Goal: Task Accomplishment & Management: Use online tool/utility

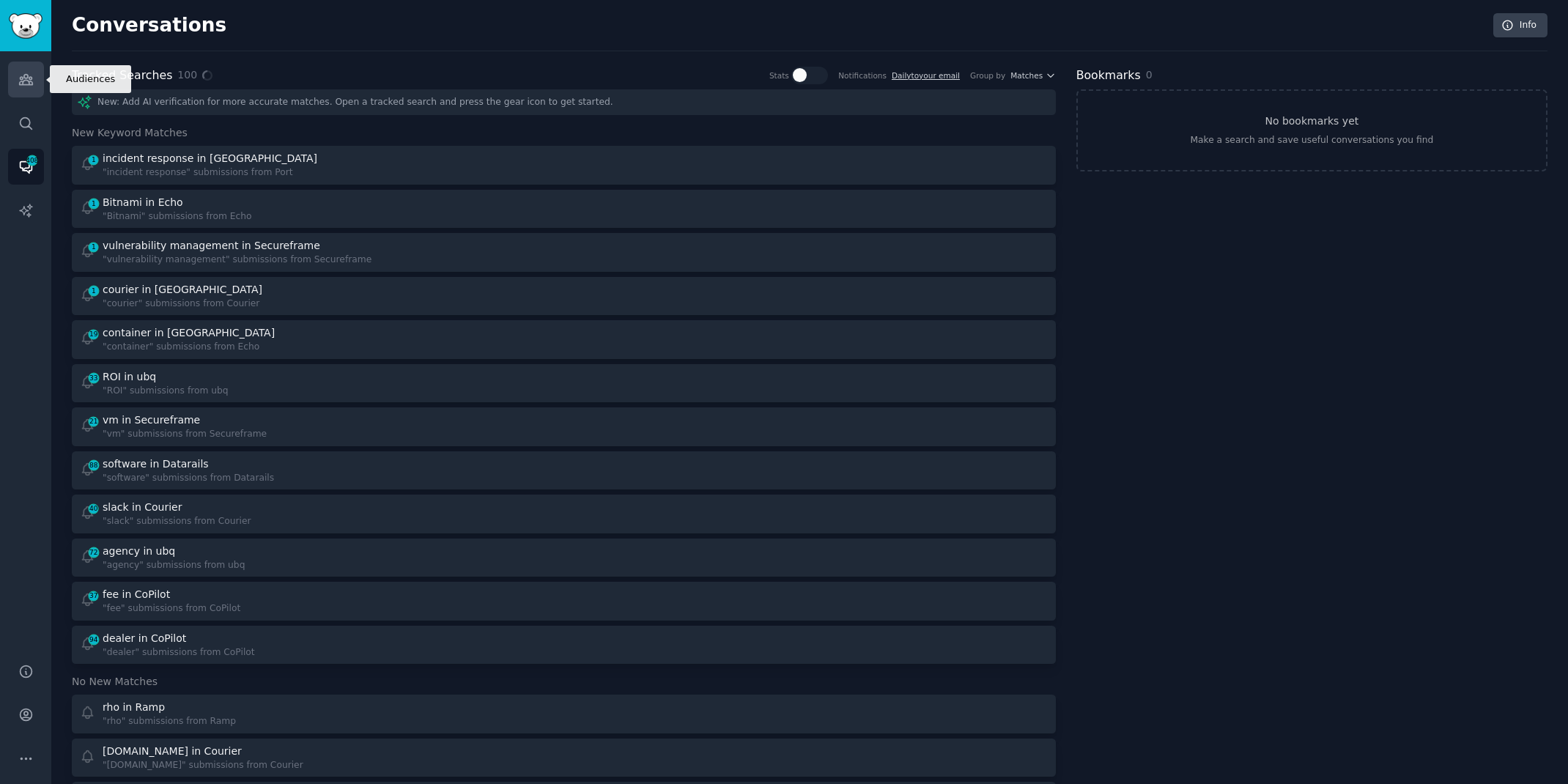
click at [33, 71] on link "Audiences" at bounding box center [26, 80] width 36 height 36
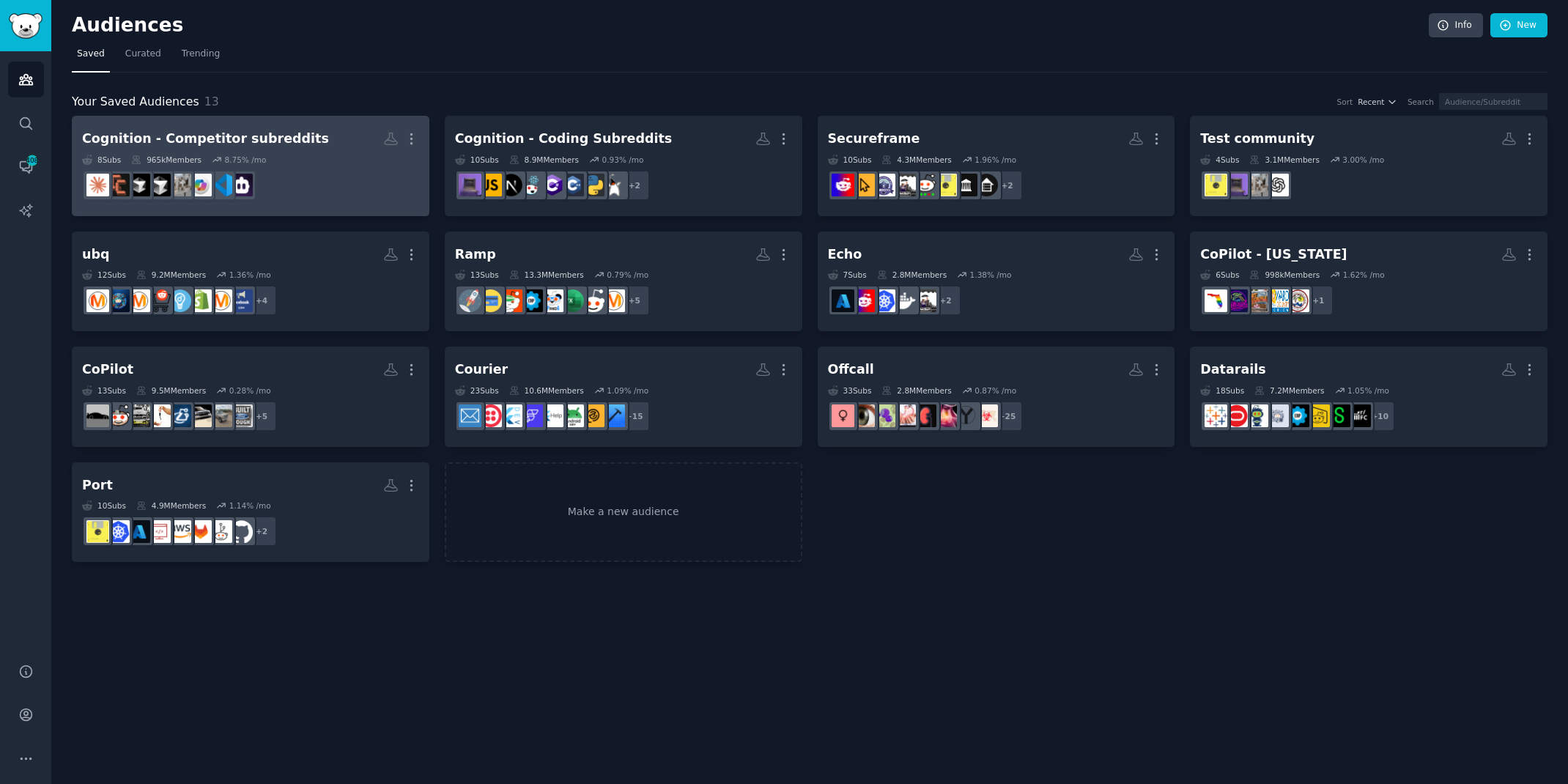
click at [318, 131] on h2 "Cognition - Competitor subreddits More" at bounding box center [250, 139] width 337 height 26
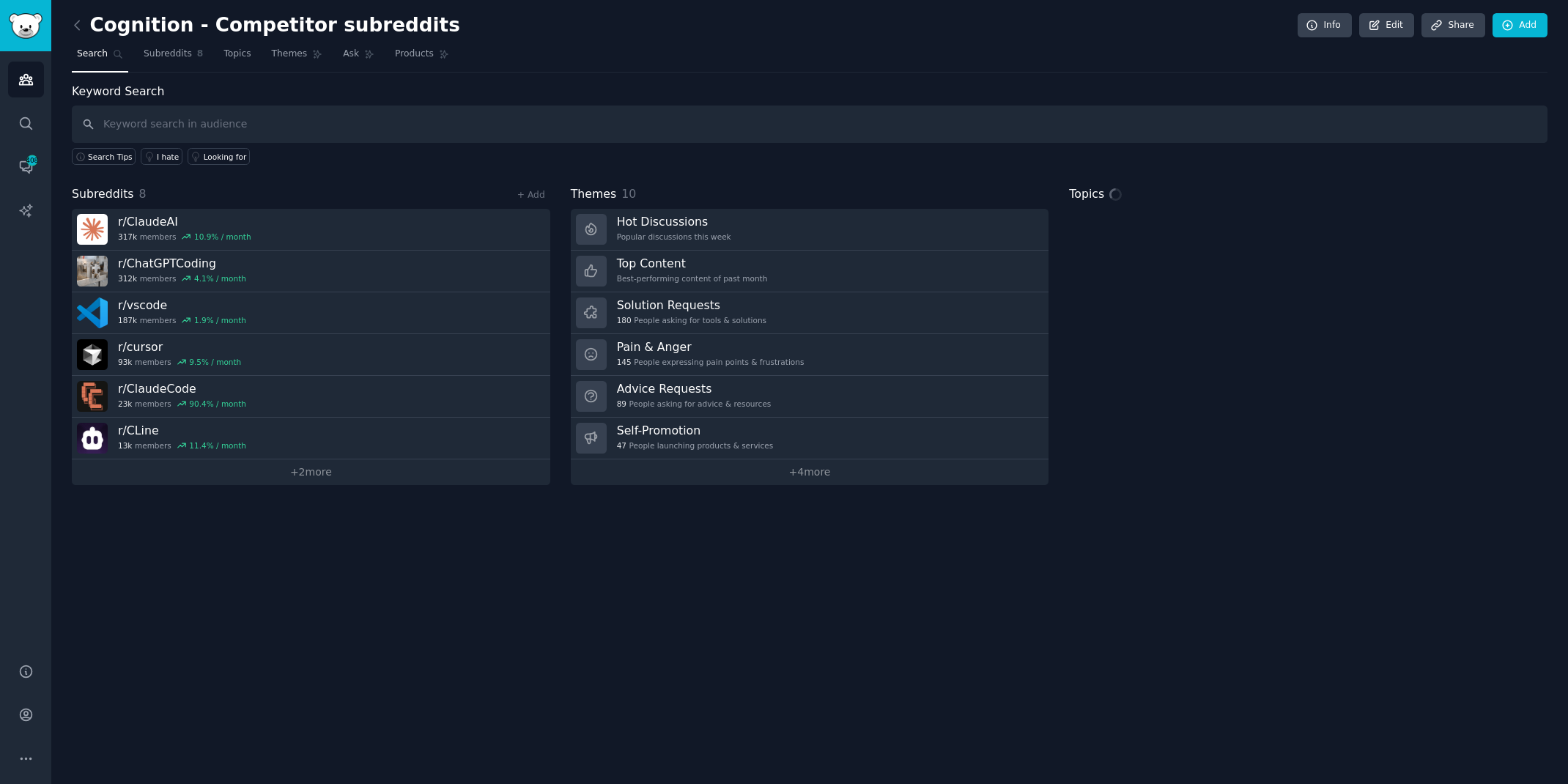
click at [327, 119] on input "text" at bounding box center [809, 124] width 1475 height 37
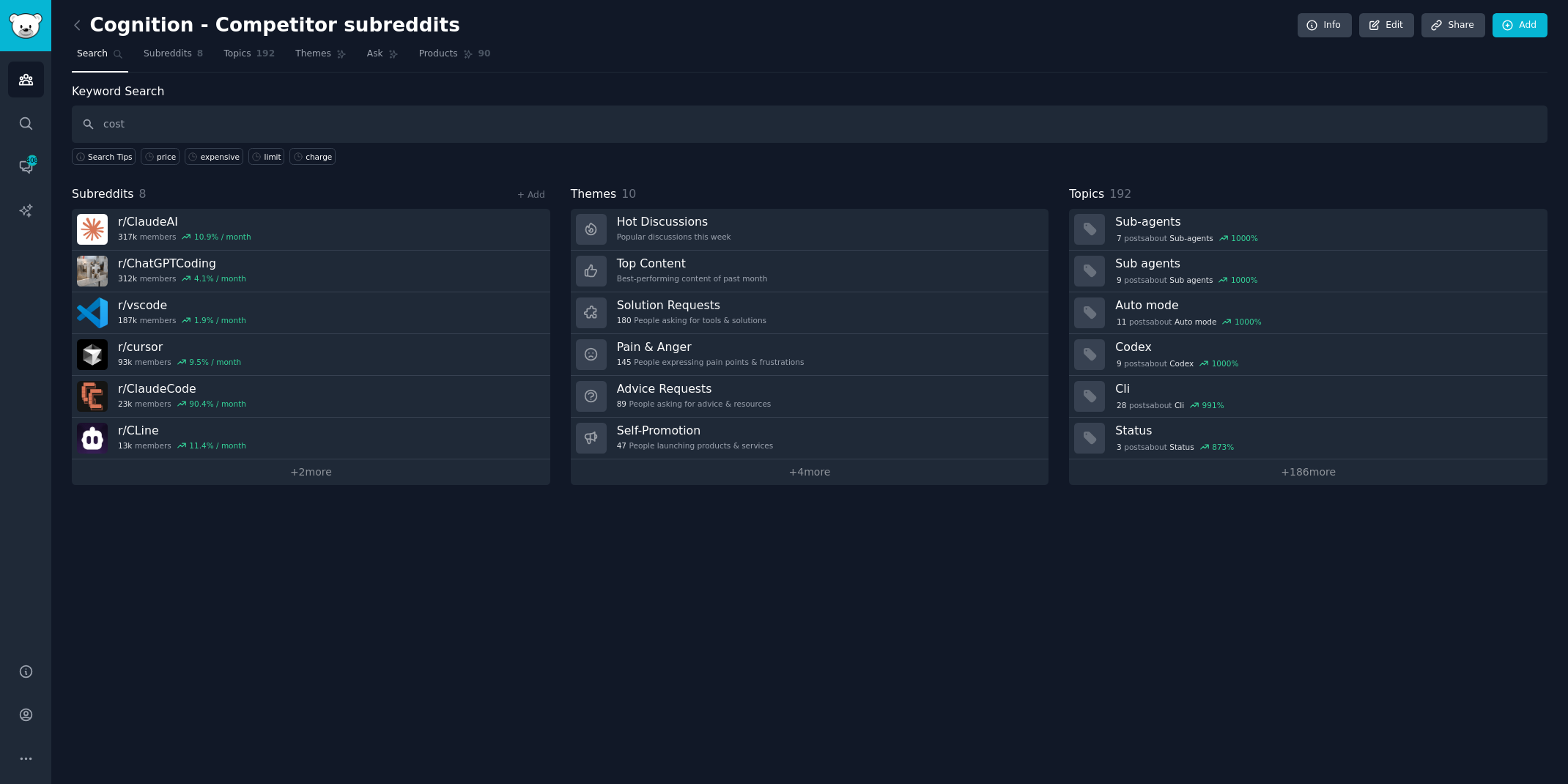
type input "cost"
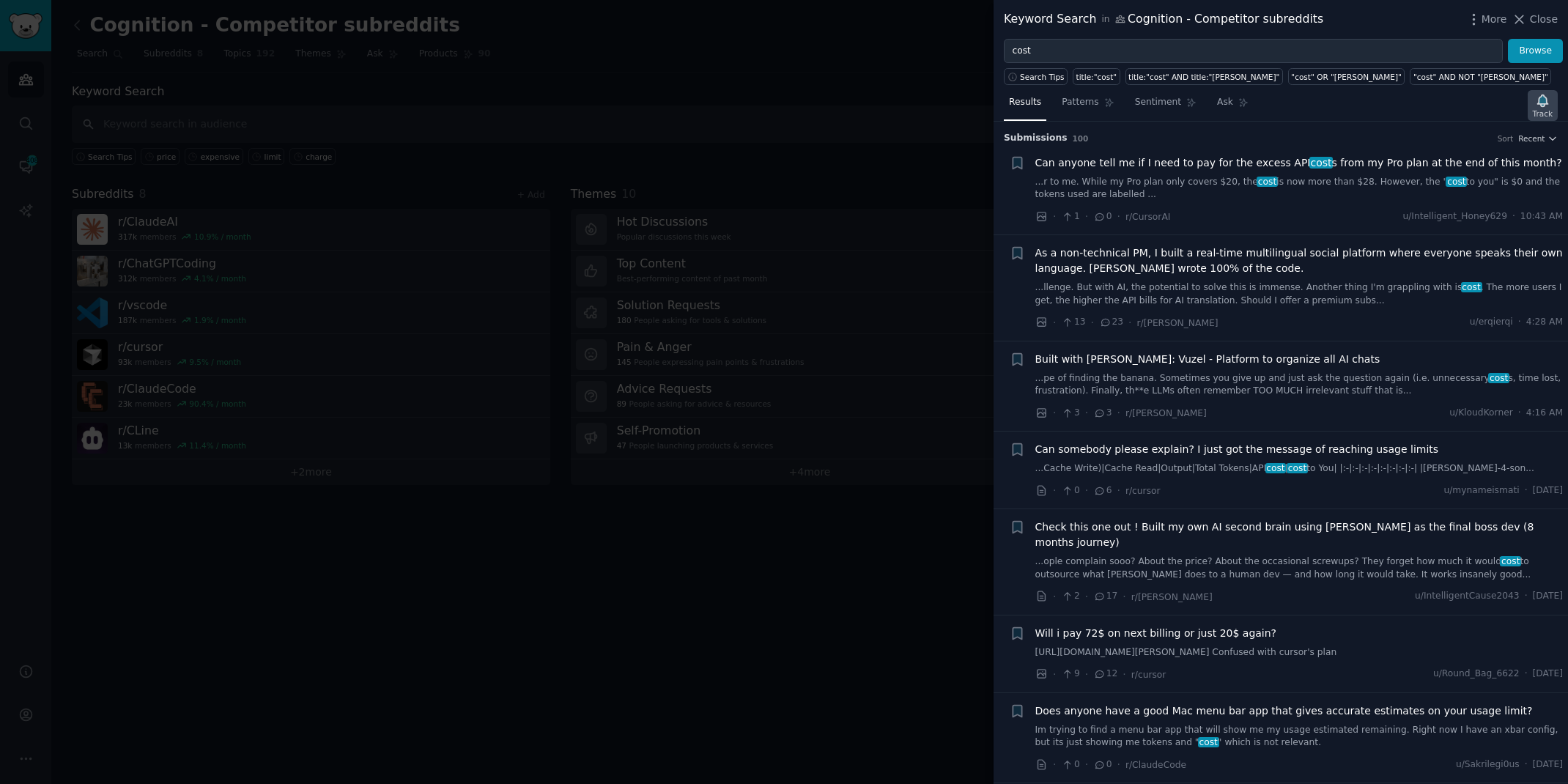
click at [1541, 102] on icon "button" at bounding box center [1542, 101] width 10 height 12
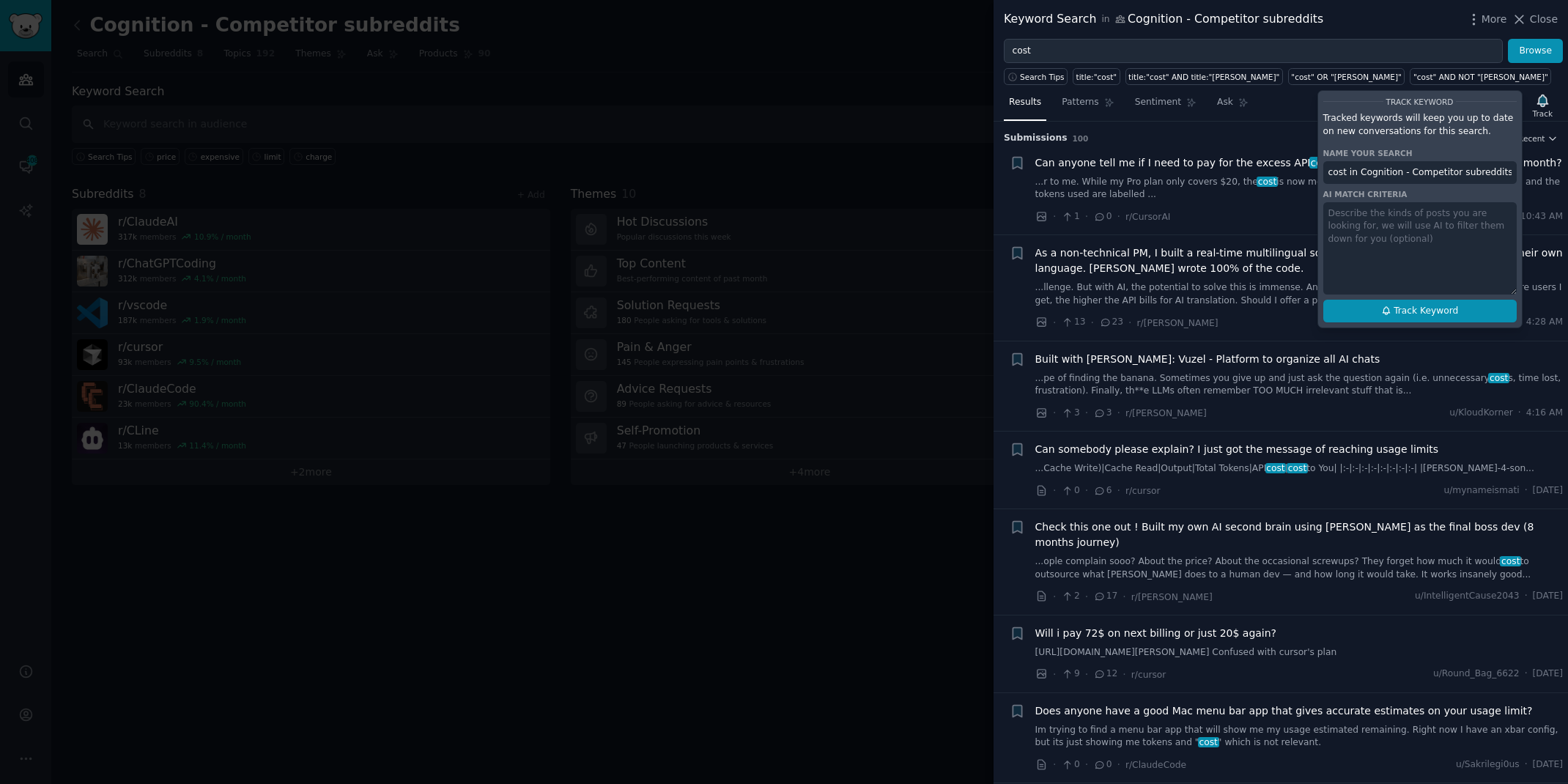
click at [1371, 311] on button "Track Keyword" at bounding box center [1420, 311] width 194 height 23
type input "cost in Cognition - Competitor subreddits"
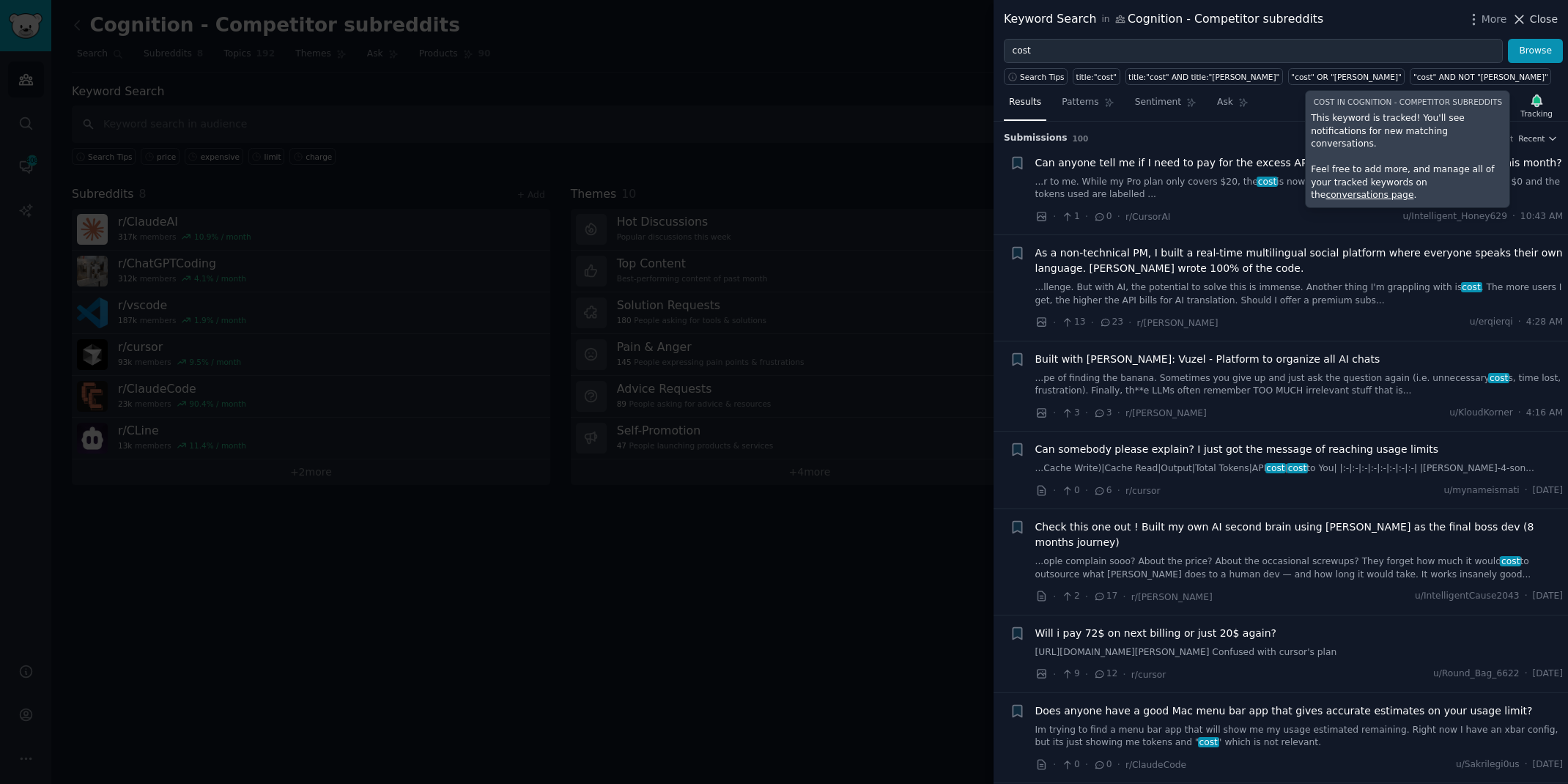
click at [1529, 12] on button "Close" at bounding box center [1534, 19] width 46 height 15
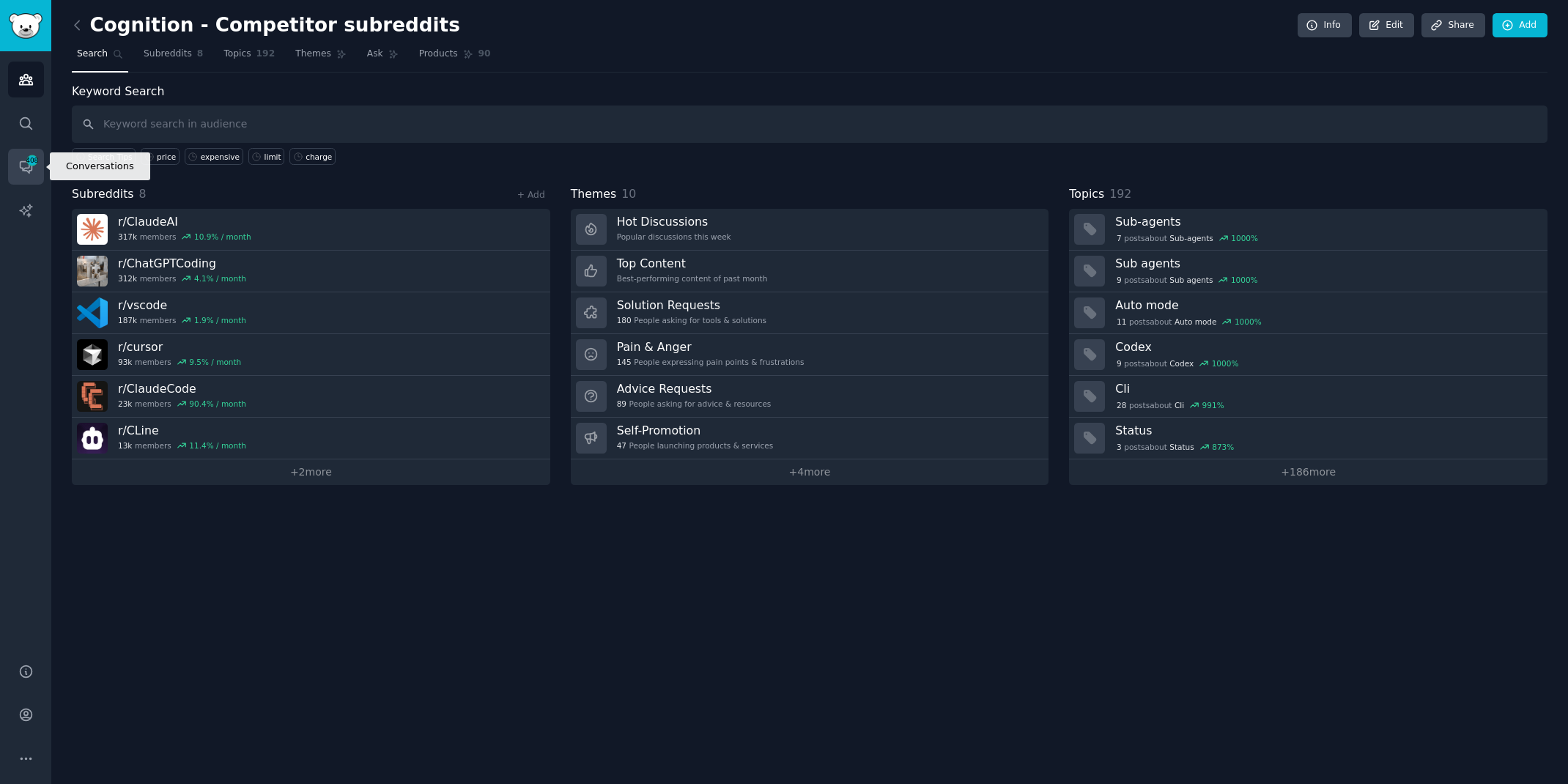
click at [29, 168] on icon "Sidebar" at bounding box center [26, 168] width 12 height 12
